Goal: Task Accomplishment & Management: Use online tool/utility

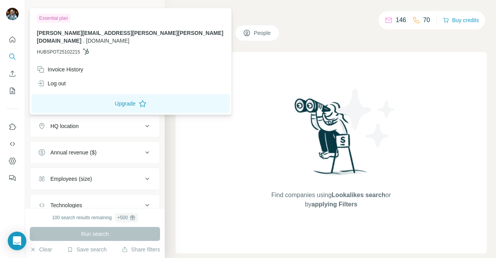
click at [12, 14] on img at bounding box center [12, 14] width 12 height 12
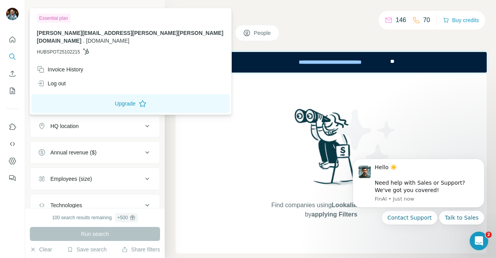
click at [380, 41] on div "Search Companies People Find companies using Lookalikes search or by applying F…" at bounding box center [330, 129] width 331 height 258
